Goal: Task Accomplishment & Management: Use online tool/utility

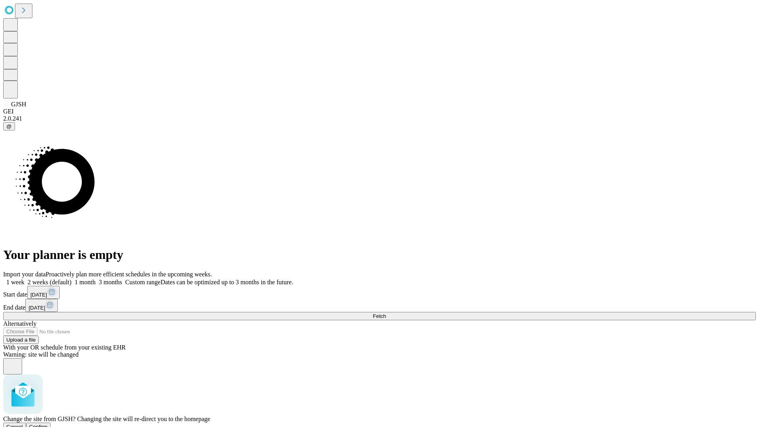
click at [48, 424] on span "Confirm" at bounding box center [38, 427] width 19 height 6
click at [96, 279] on label "1 month" at bounding box center [84, 282] width 24 height 7
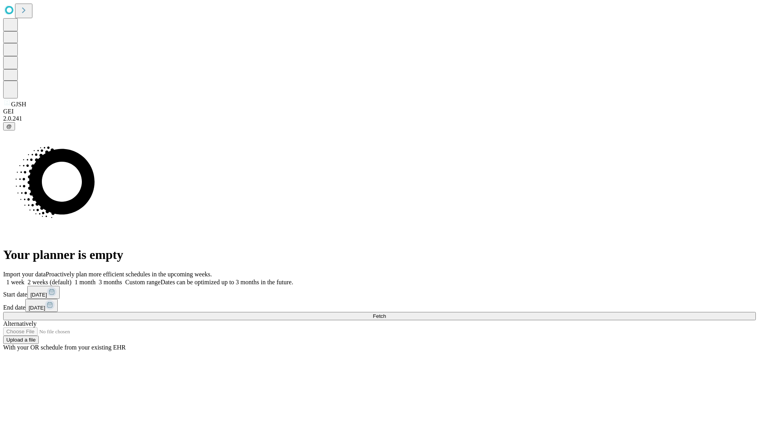
click at [386, 313] on span "Fetch" at bounding box center [379, 316] width 13 height 6
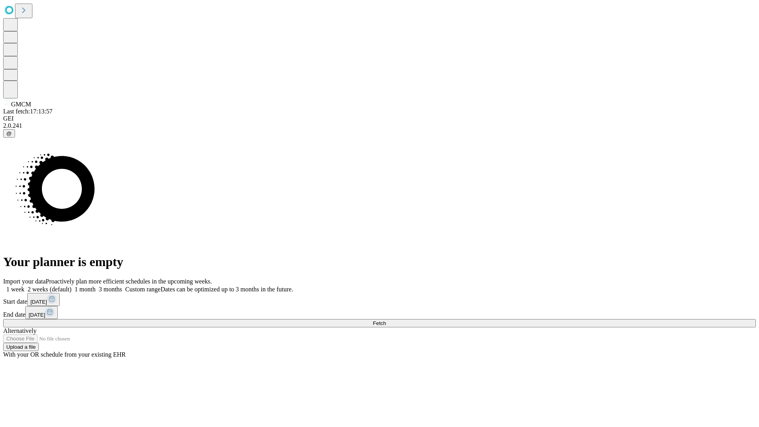
click at [96, 286] on label "1 month" at bounding box center [84, 289] width 24 height 7
click at [386, 320] on span "Fetch" at bounding box center [379, 323] width 13 height 6
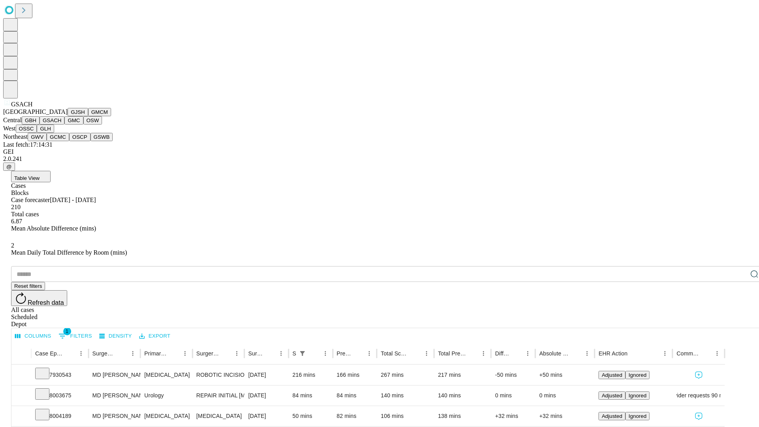
click at [64, 125] on button "GMC" at bounding box center [73, 120] width 19 height 8
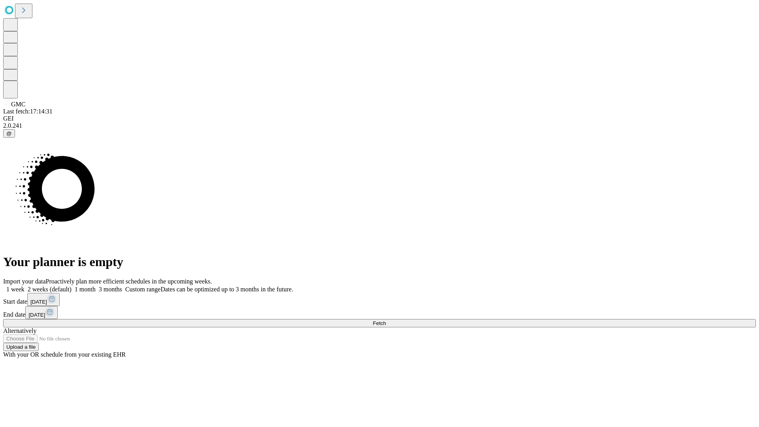
click at [96, 286] on label "1 month" at bounding box center [84, 289] width 24 height 7
click at [386, 320] on span "Fetch" at bounding box center [379, 323] width 13 height 6
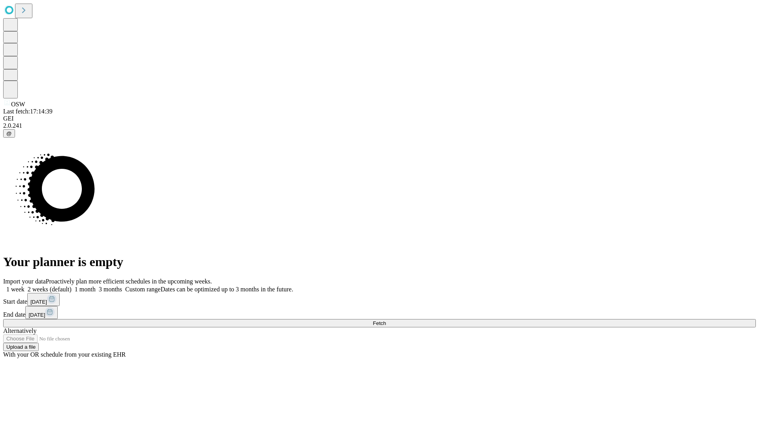
click at [96, 286] on label "1 month" at bounding box center [84, 289] width 24 height 7
click at [386, 320] on span "Fetch" at bounding box center [379, 323] width 13 height 6
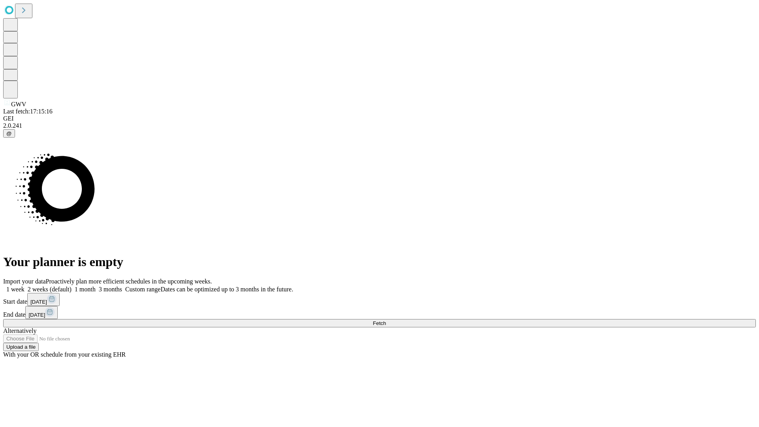
click at [96, 286] on label "1 month" at bounding box center [84, 289] width 24 height 7
click at [386, 320] on span "Fetch" at bounding box center [379, 323] width 13 height 6
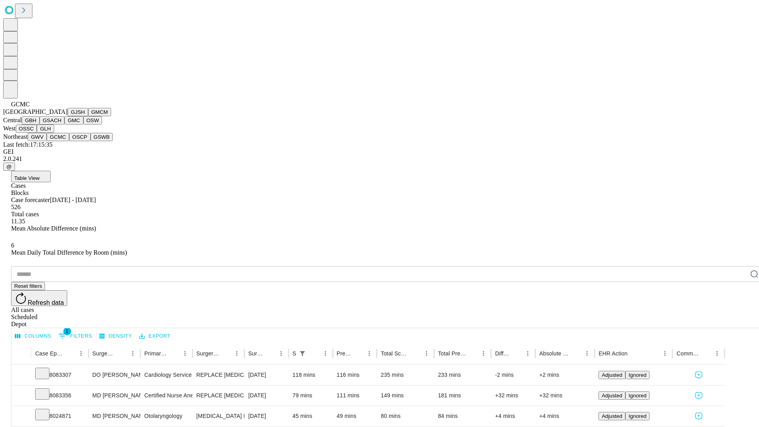
click at [69, 141] on button "OSCP" at bounding box center [79, 137] width 21 height 8
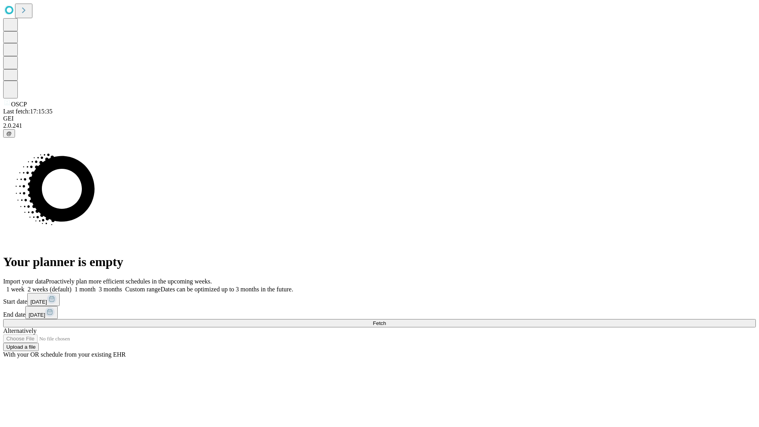
click at [96, 286] on label "1 month" at bounding box center [84, 289] width 24 height 7
click at [386, 320] on span "Fetch" at bounding box center [379, 323] width 13 height 6
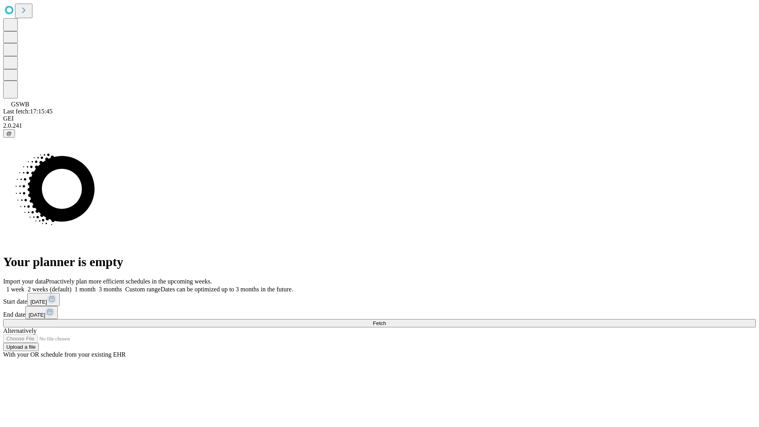
click at [96, 286] on label "1 month" at bounding box center [84, 289] width 24 height 7
click at [386, 320] on span "Fetch" at bounding box center [379, 323] width 13 height 6
